Goal: Check status: Check status

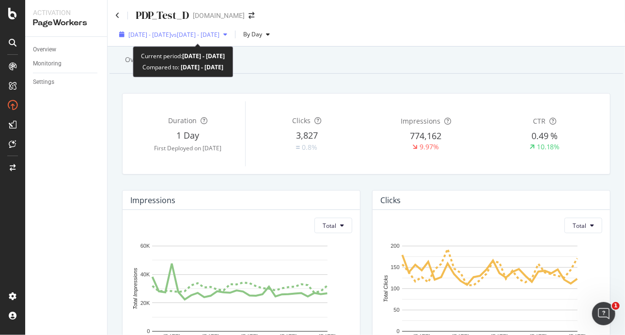
click at [171, 32] on span "[DATE] - [DATE]" at bounding box center [149, 35] width 43 height 8
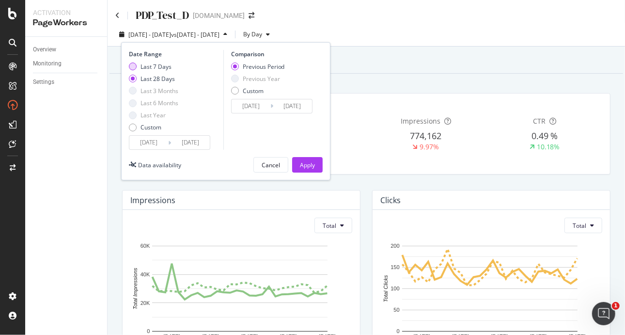
click at [139, 63] on div "Last 7 Days" at bounding box center [153, 67] width 49 height 8
type input "[DATE]"
click at [311, 165] on div "Apply" at bounding box center [307, 165] width 15 height 8
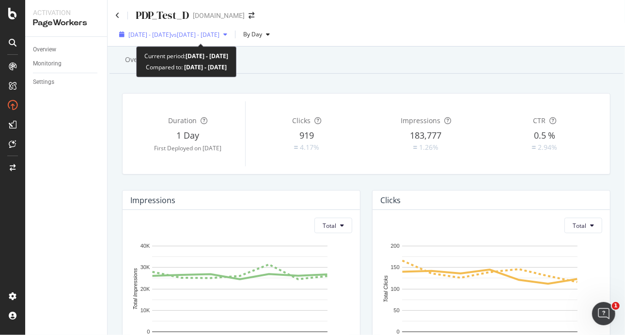
click at [167, 36] on span "[DATE] - [DATE]" at bounding box center [149, 35] width 43 height 8
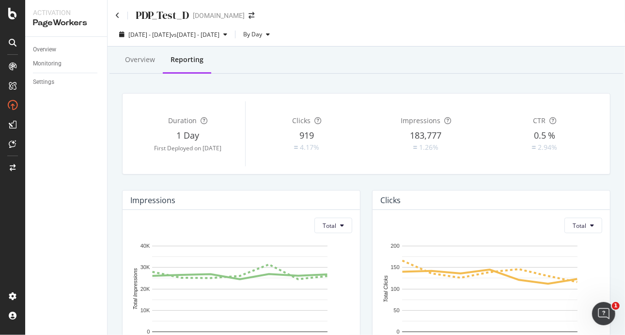
click at [429, 59] on div "Overview Reporting" at bounding box center [367, 60] width 514 height 26
click at [134, 52] on div "Overview" at bounding box center [140, 60] width 46 height 27
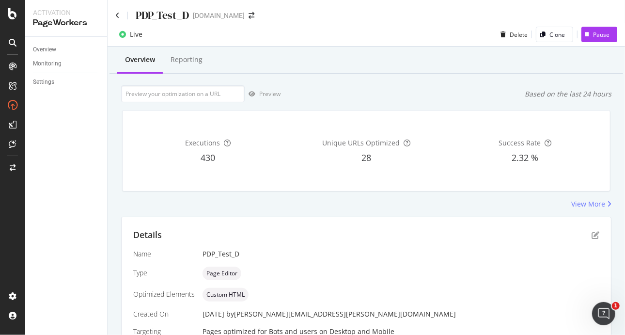
click at [135, 55] on div "Overview" at bounding box center [140, 60] width 30 height 10
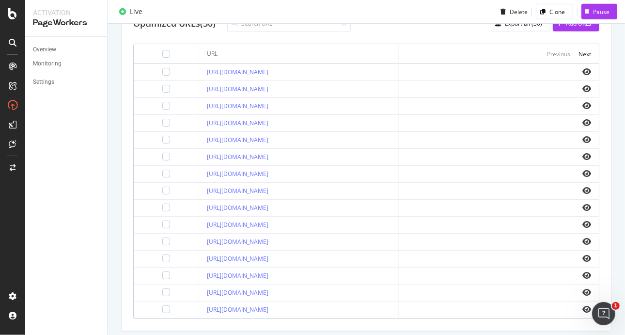
scroll to position [359, 0]
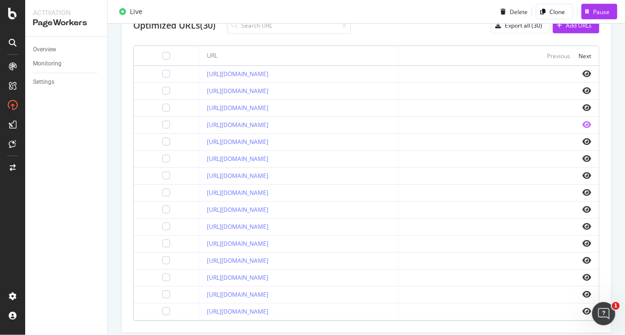
click at [583, 128] on icon "eye" at bounding box center [587, 125] width 9 height 8
